Goal: Navigation & Orientation: Find specific page/section

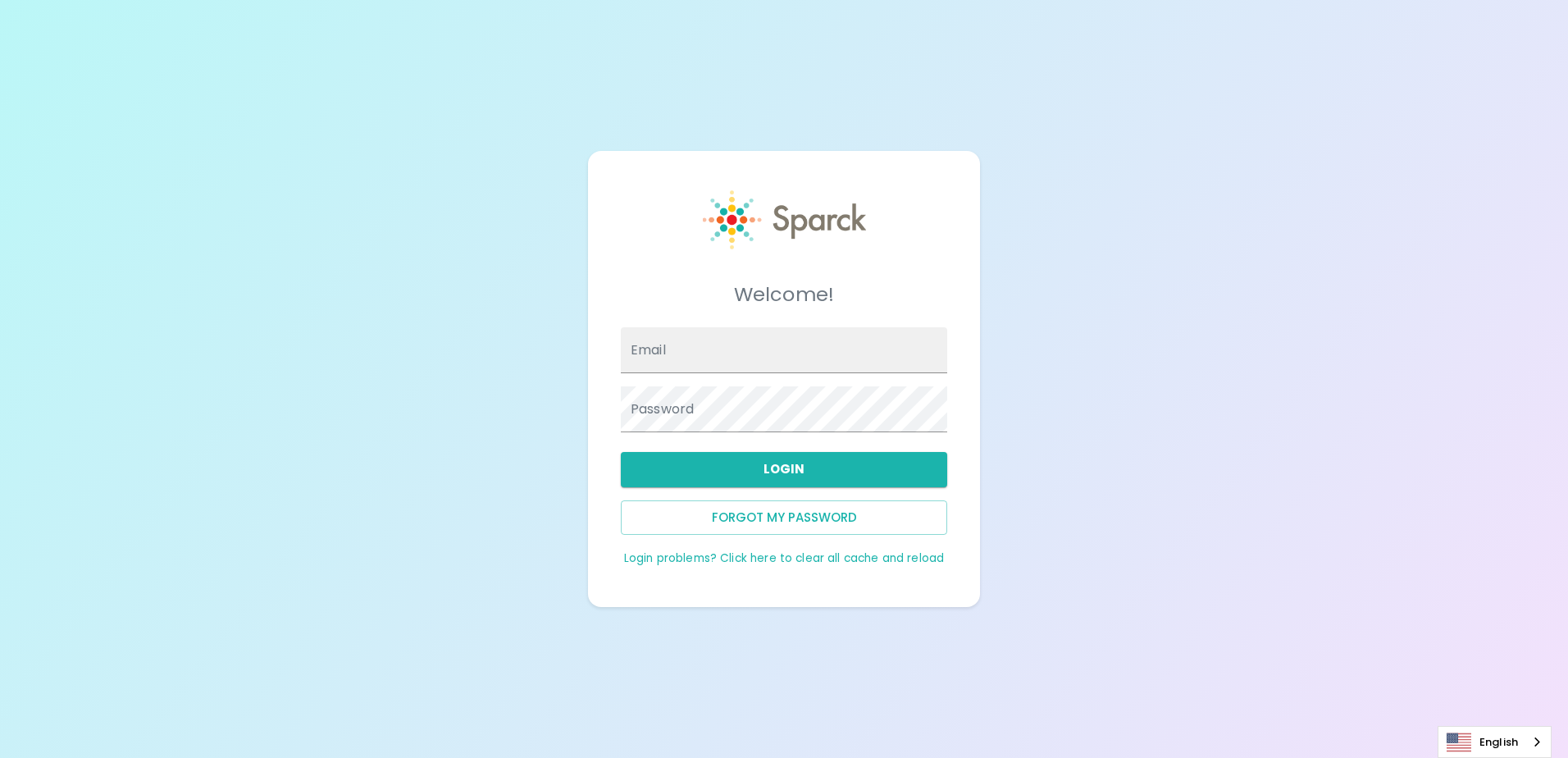
type input "[EMAIL_ADDRESS][DOMAIN_NAME]"
click at [747, 488] on div "Forgot my password" at bounding box center [778, 511] width 340 height 48
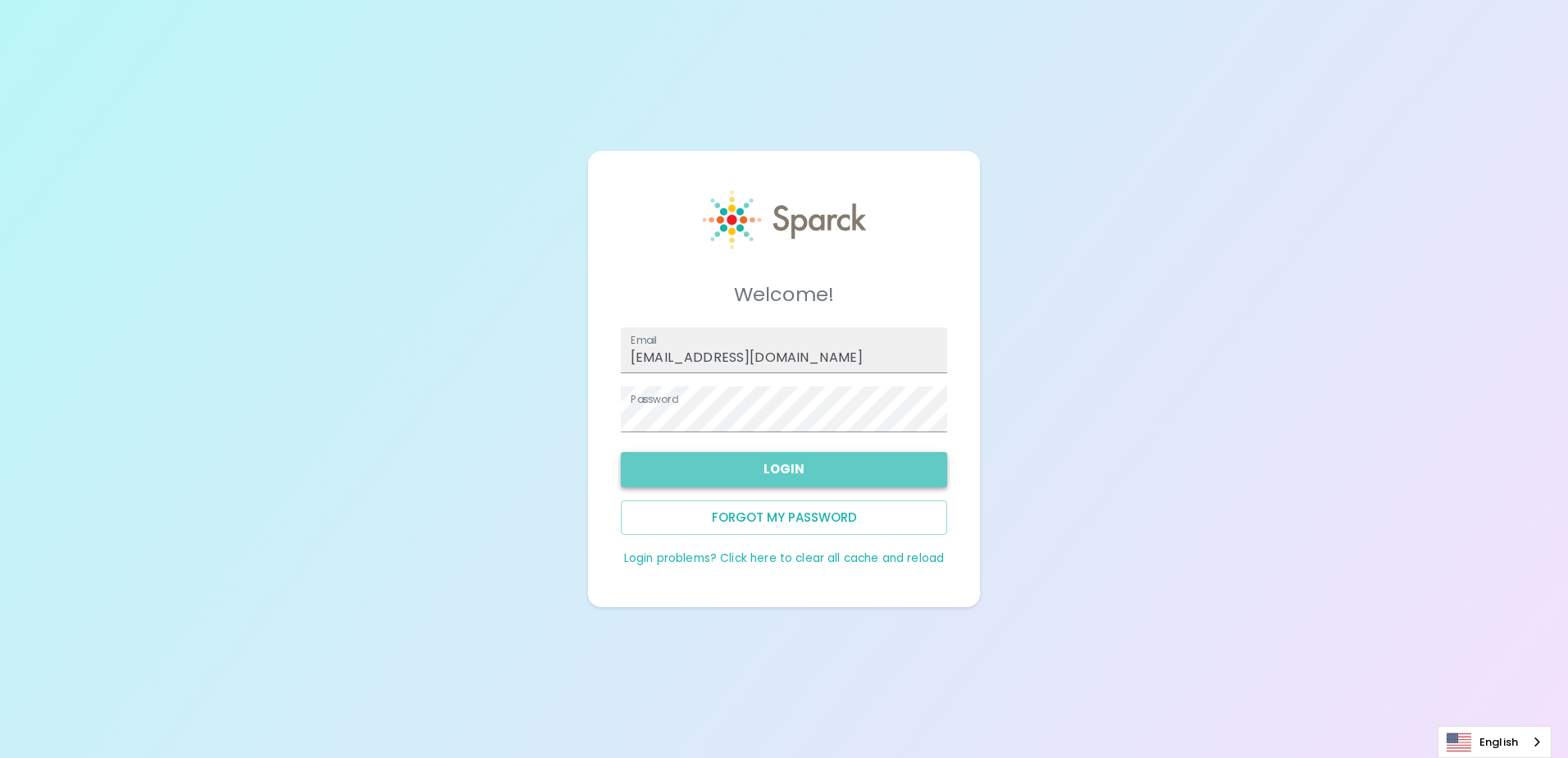
click at [737, 483] on button "Login" at bounding box center [784, 468] width 326 height 34
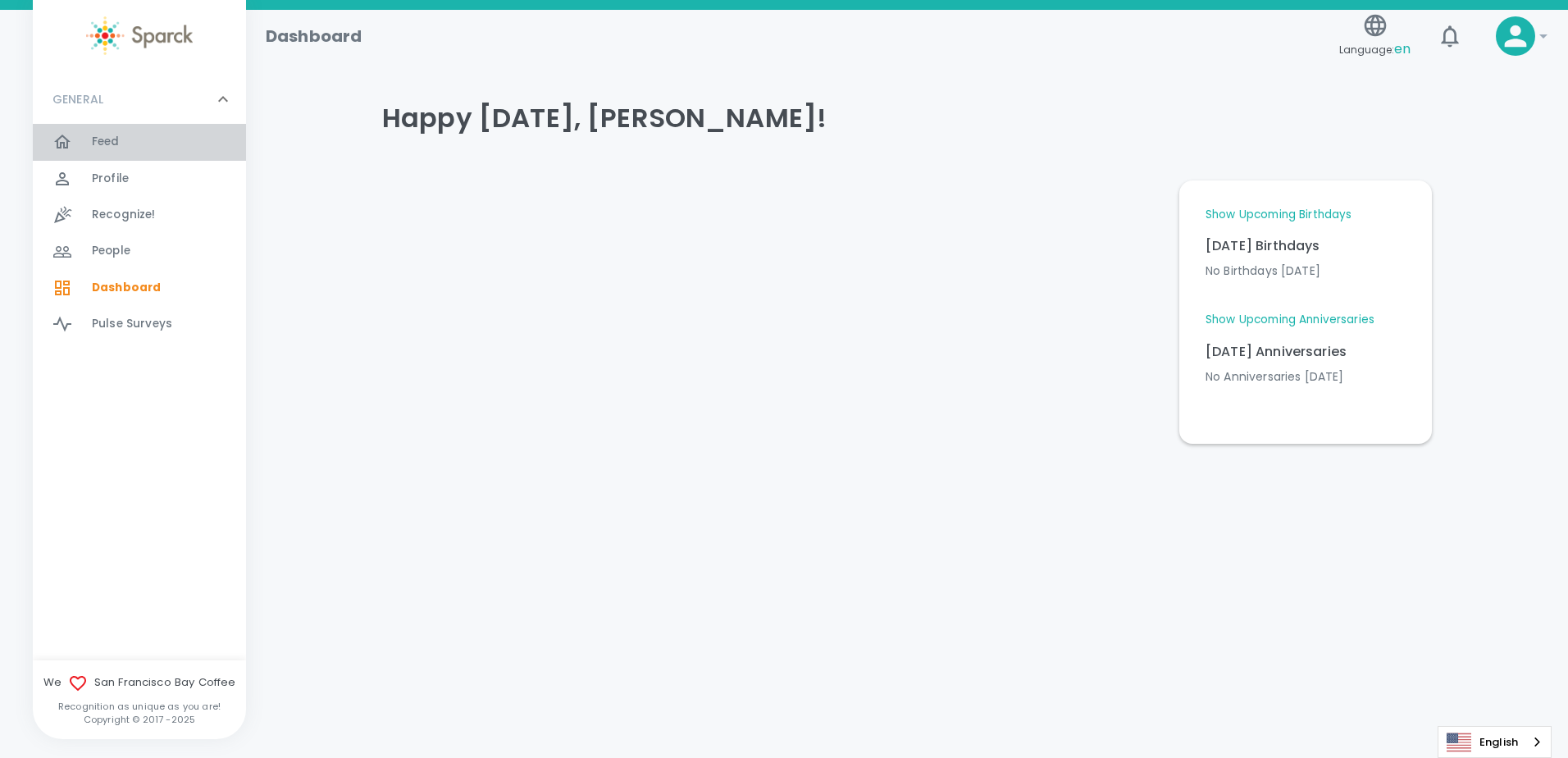
click at [81, 131] on div "Feed 0" at bounding box center [149, 142] width 193 height 23
